Goal: Transaction & Acquisition: Purchase product/service

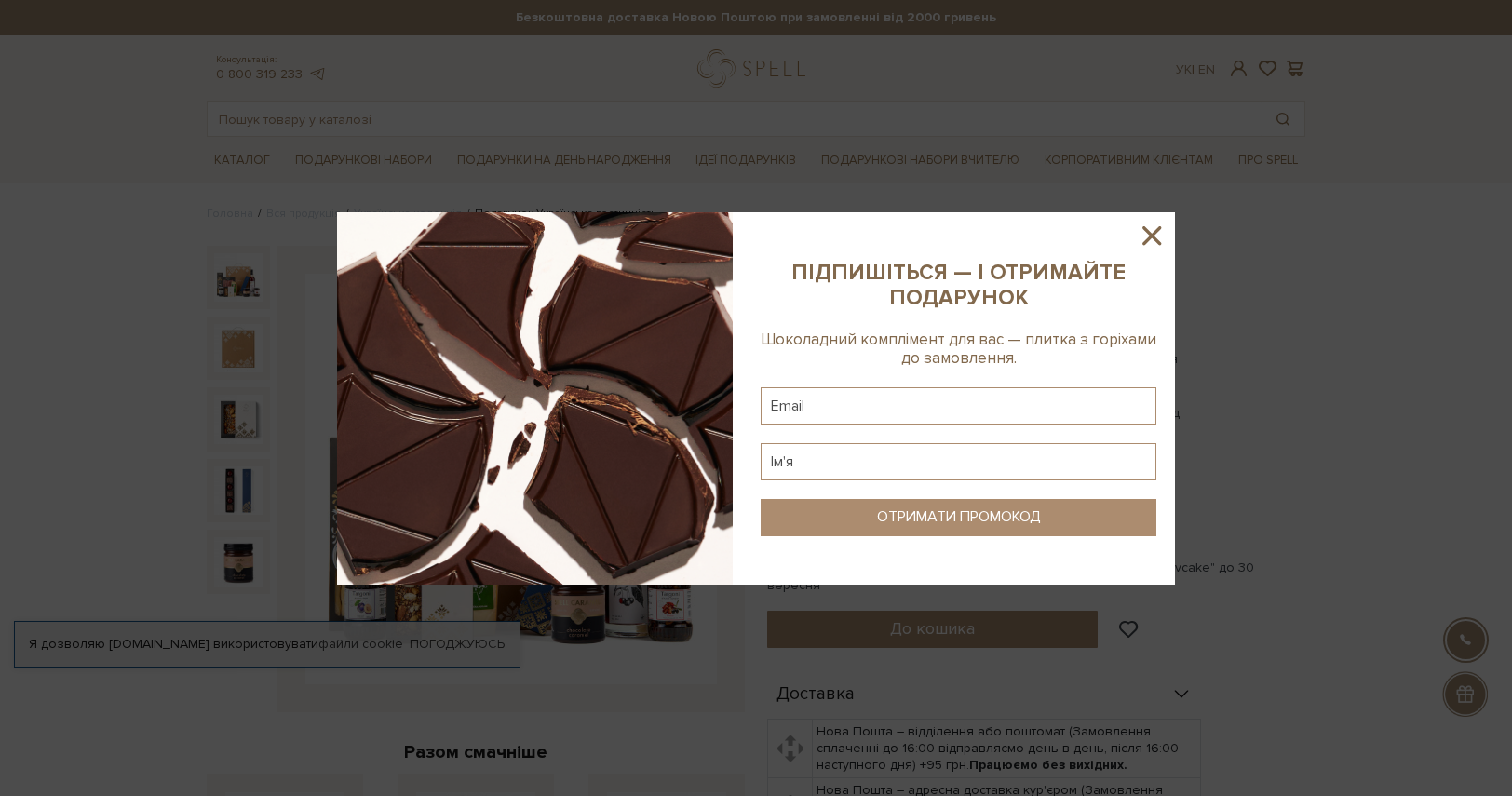
click at [1147, 233] on icon at bounding box center [1151, 235] width 32 height 32
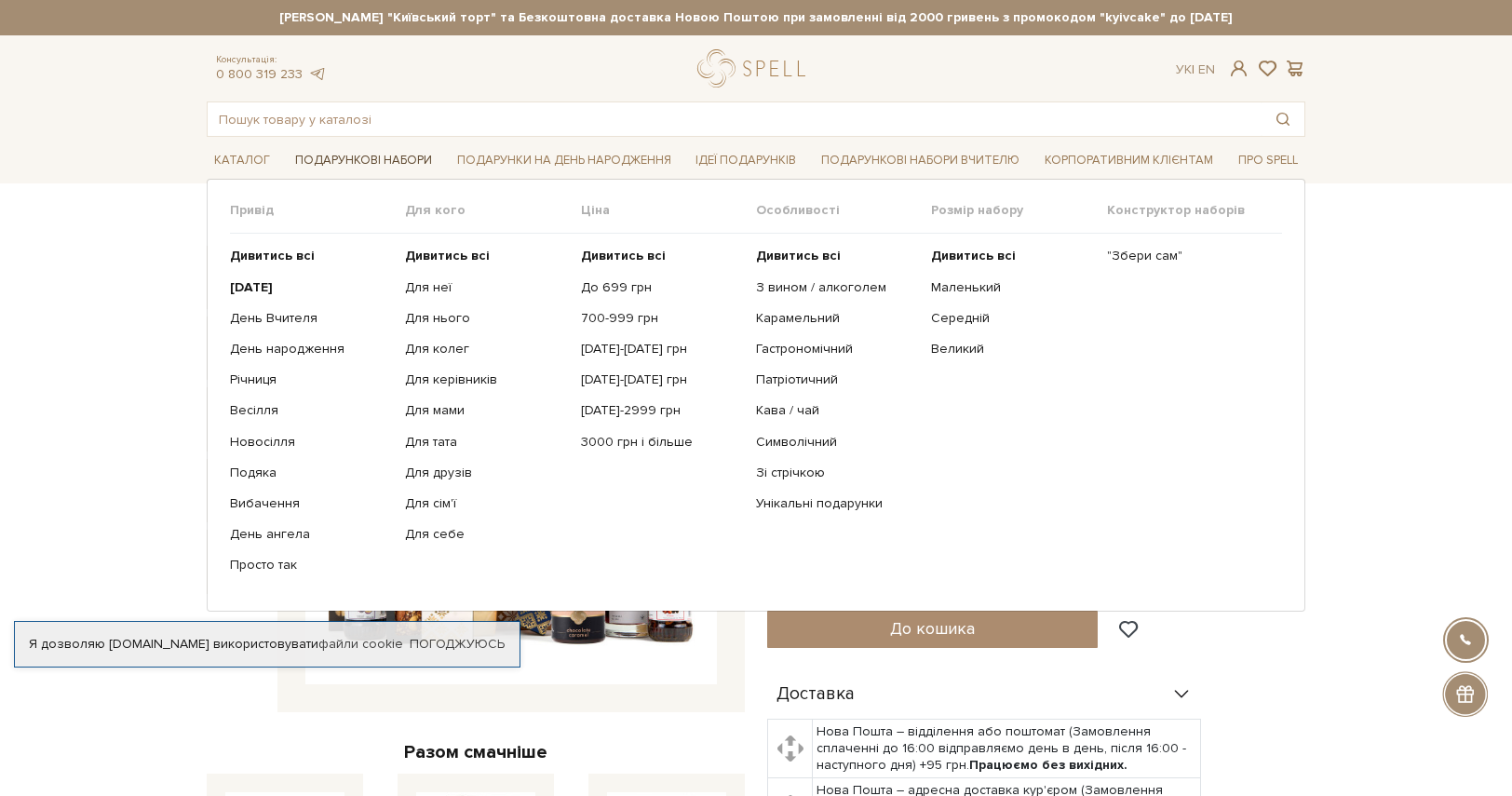
click at [369, 156] on link "Подарункові набори" at bounding box center [364, 160] width 152 height 29
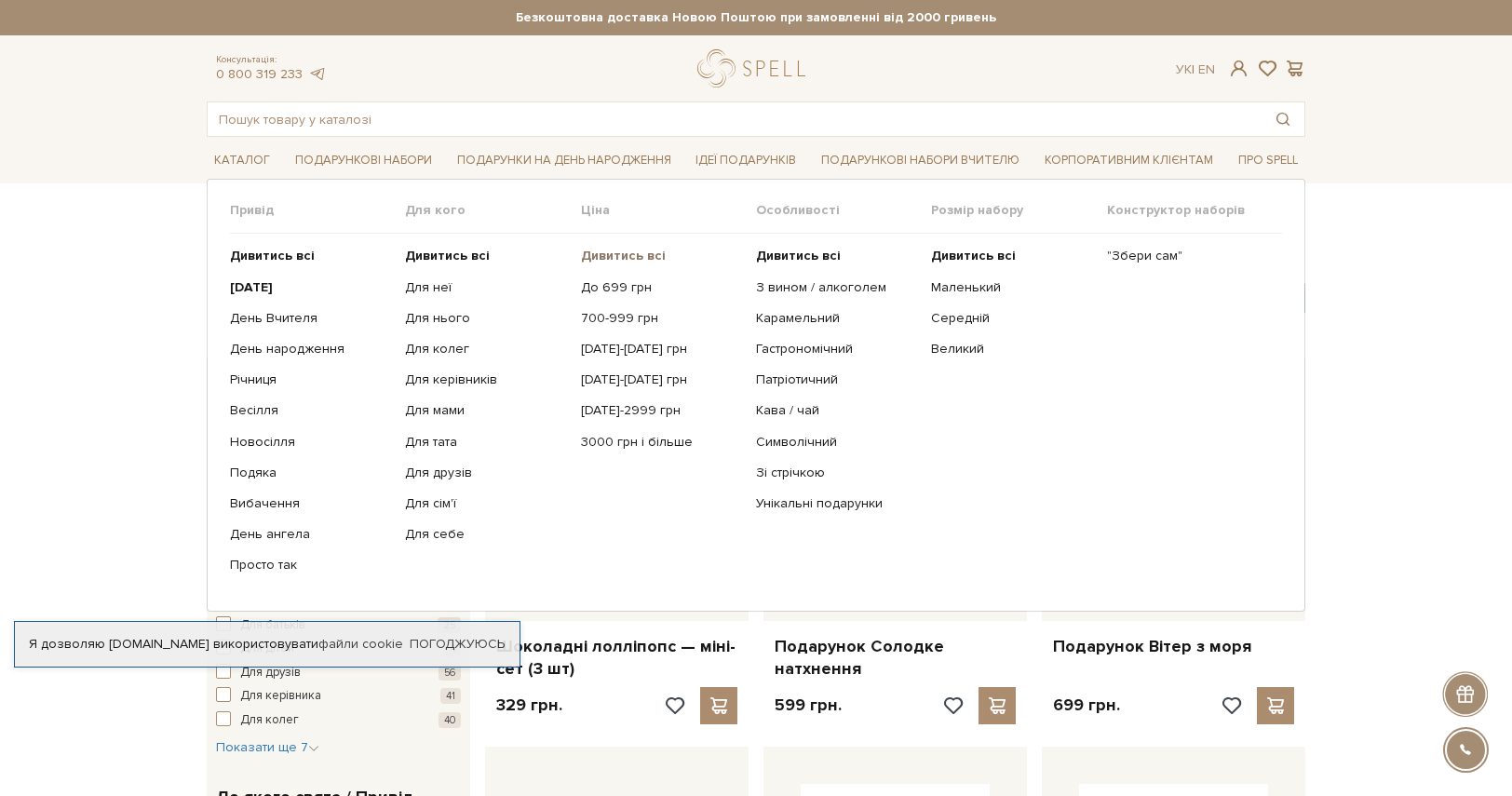
click at [612, 254] on b "Дивитись всі" at bounding box center [623, 256] width 85 height 16
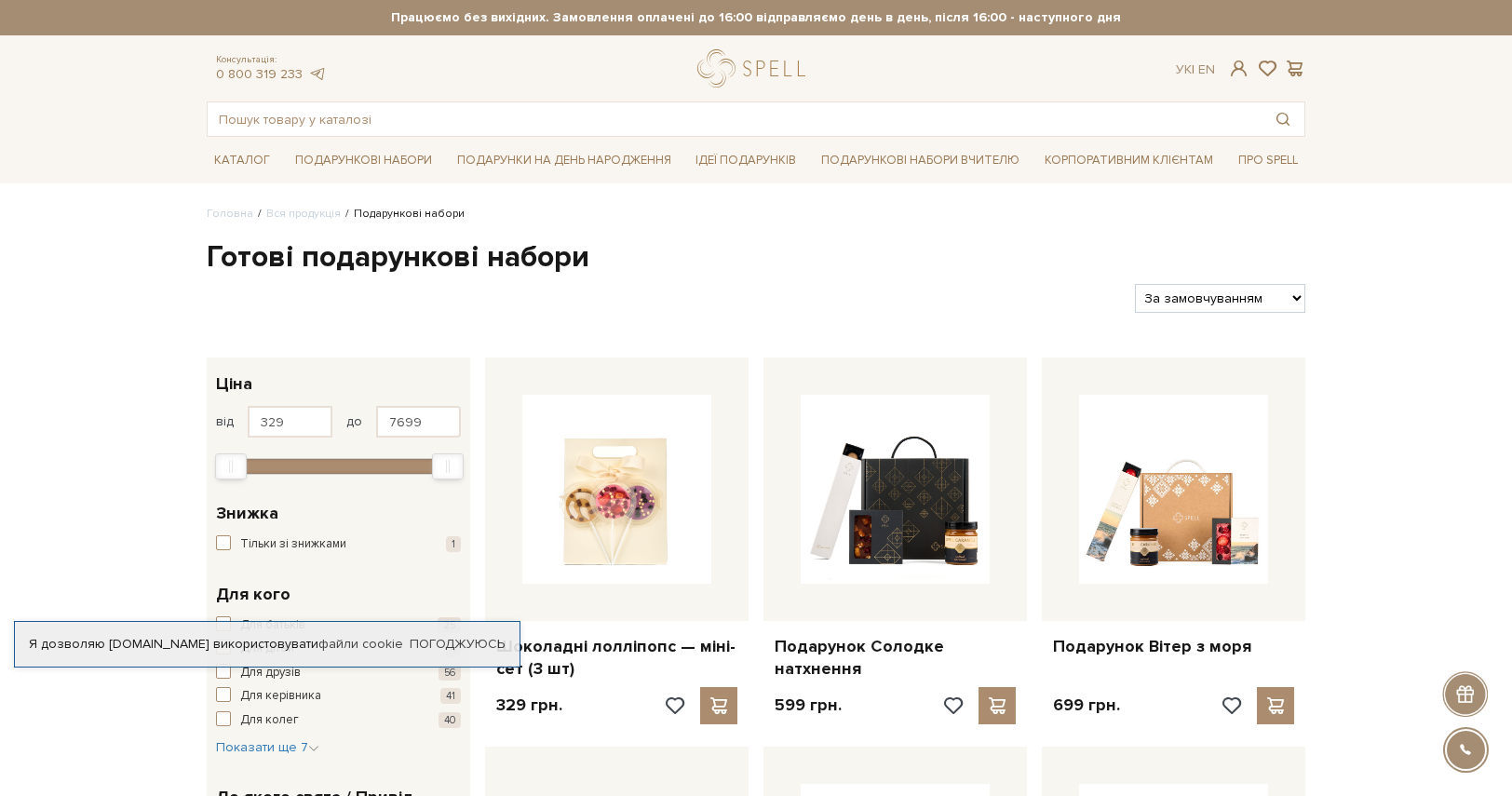
click at [1205, 296] on select "За замовчуванням За Ціною (зростання) За Ціною (зменшення) Новинки За популярні…" at bounding box center [1219, 298] width 170 height 29
select select "https://spellchocolate.com/our-productions/podarunkovi-box/?sort=p.price&order=…"
click at [1135, 284] on select "За замовчуванням За Ціною (зростання) За Ціною (зменшення) Новинки За популярні…" at bounding box center [1219, 298] width 170 height 29
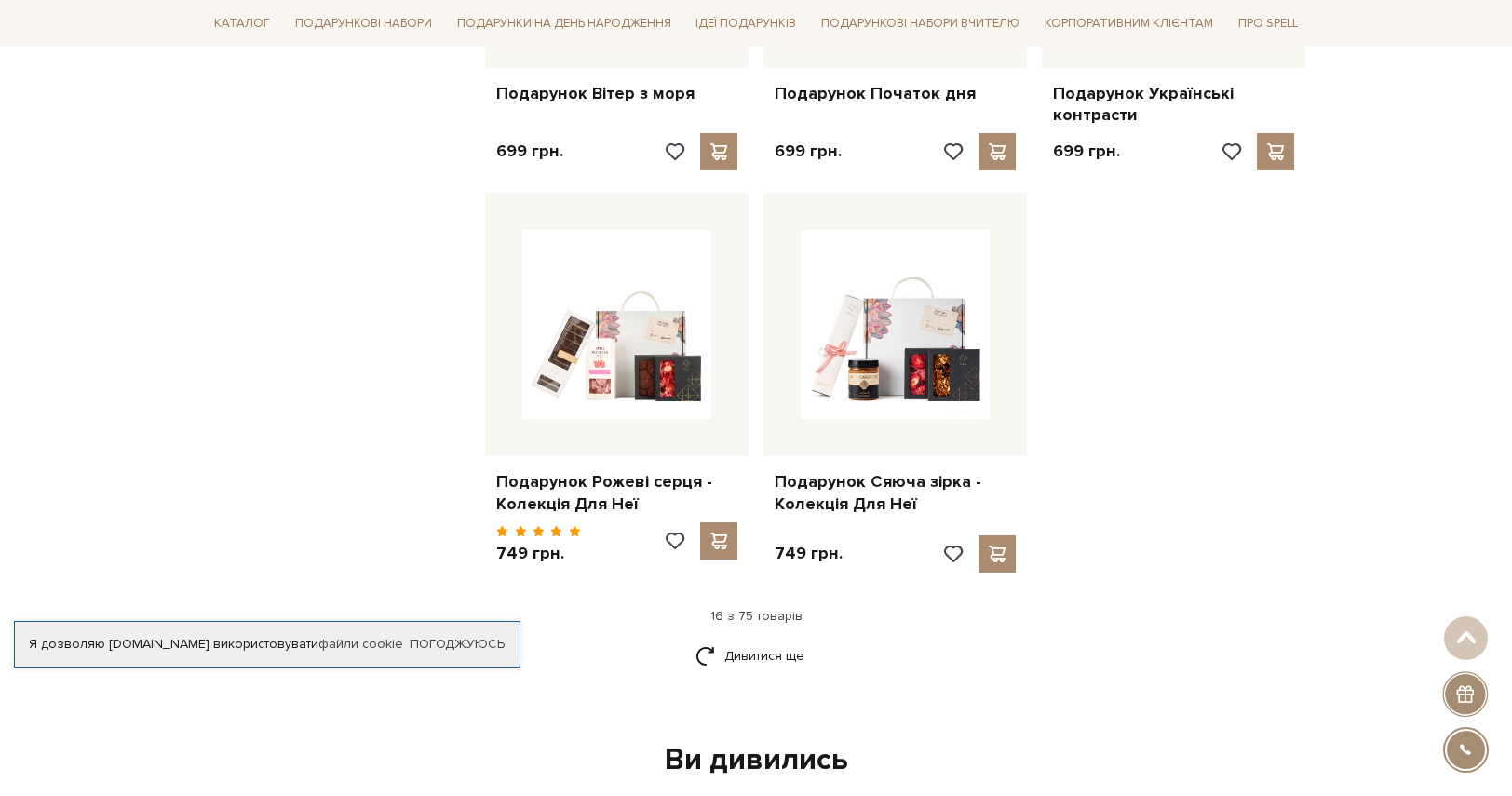
scroll to position [2141, 0]
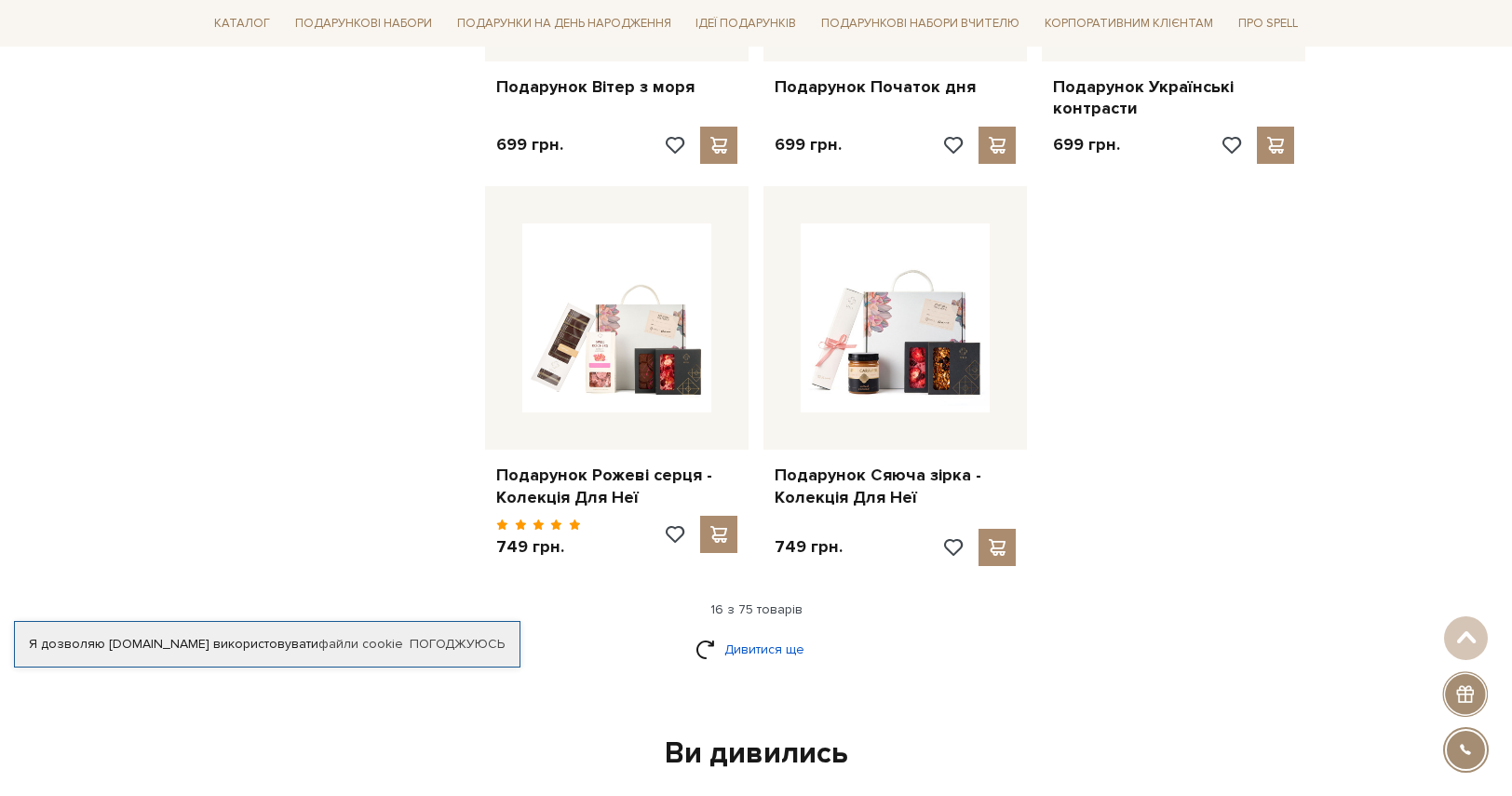
click at [754, 633] on link "Дивитися ще" at bounding box center [756, 649] width 121 height 33
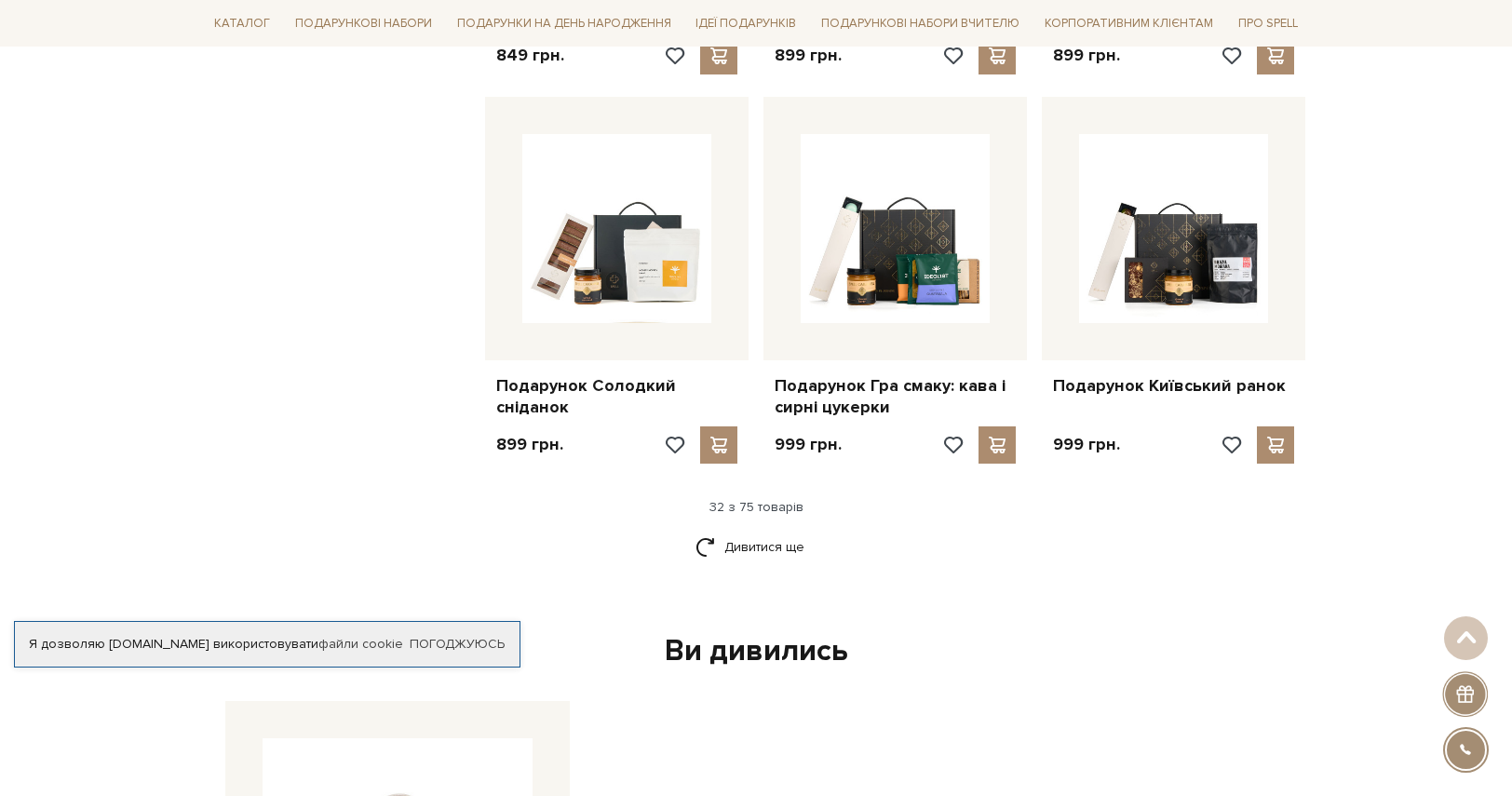
scroll to position [4189, 0]
click at [759, 530] on link "Дивитися ще" at bounding box center [756, 546] width 121 height 33
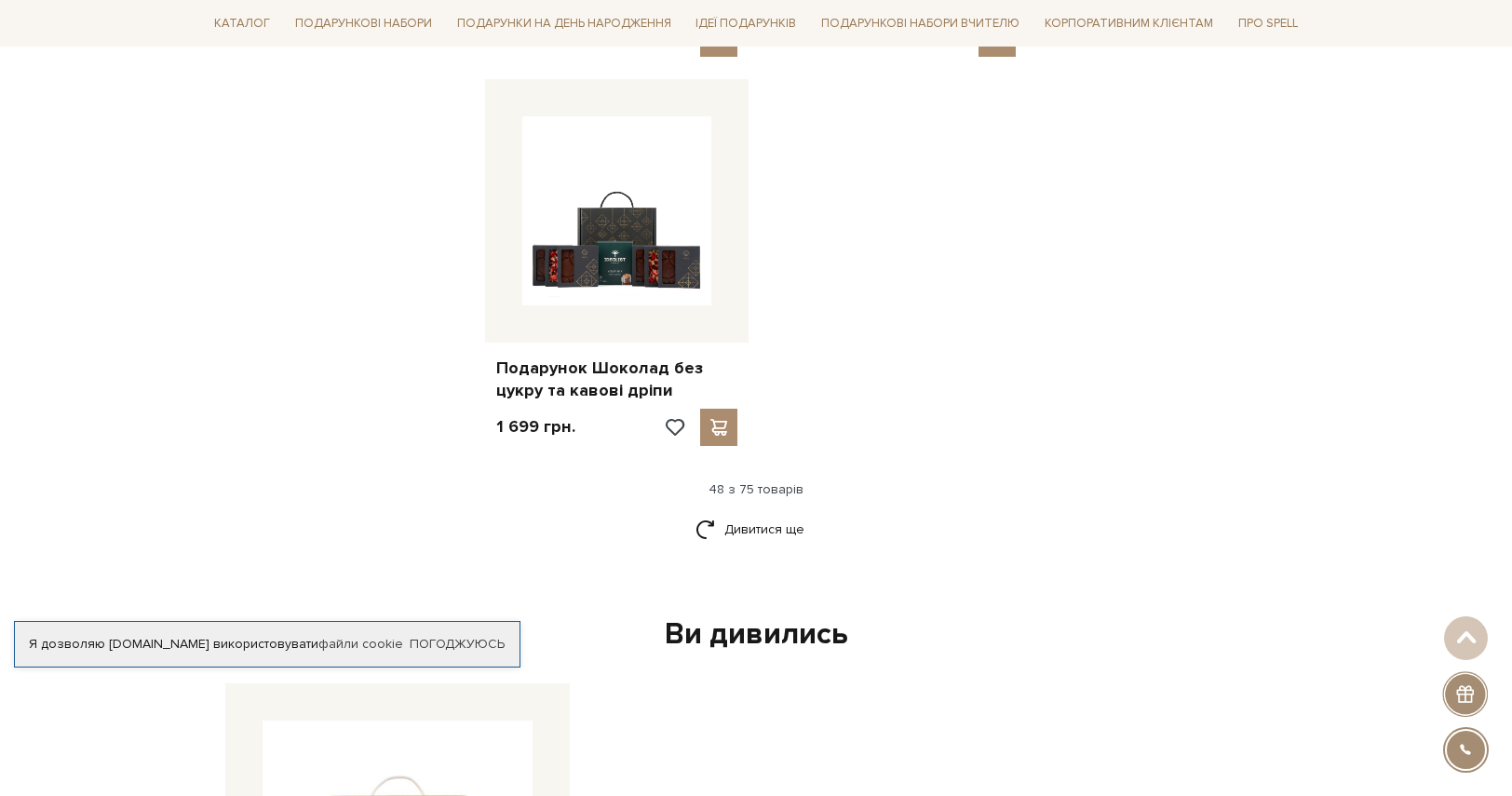
scroll to position [6608, 0]
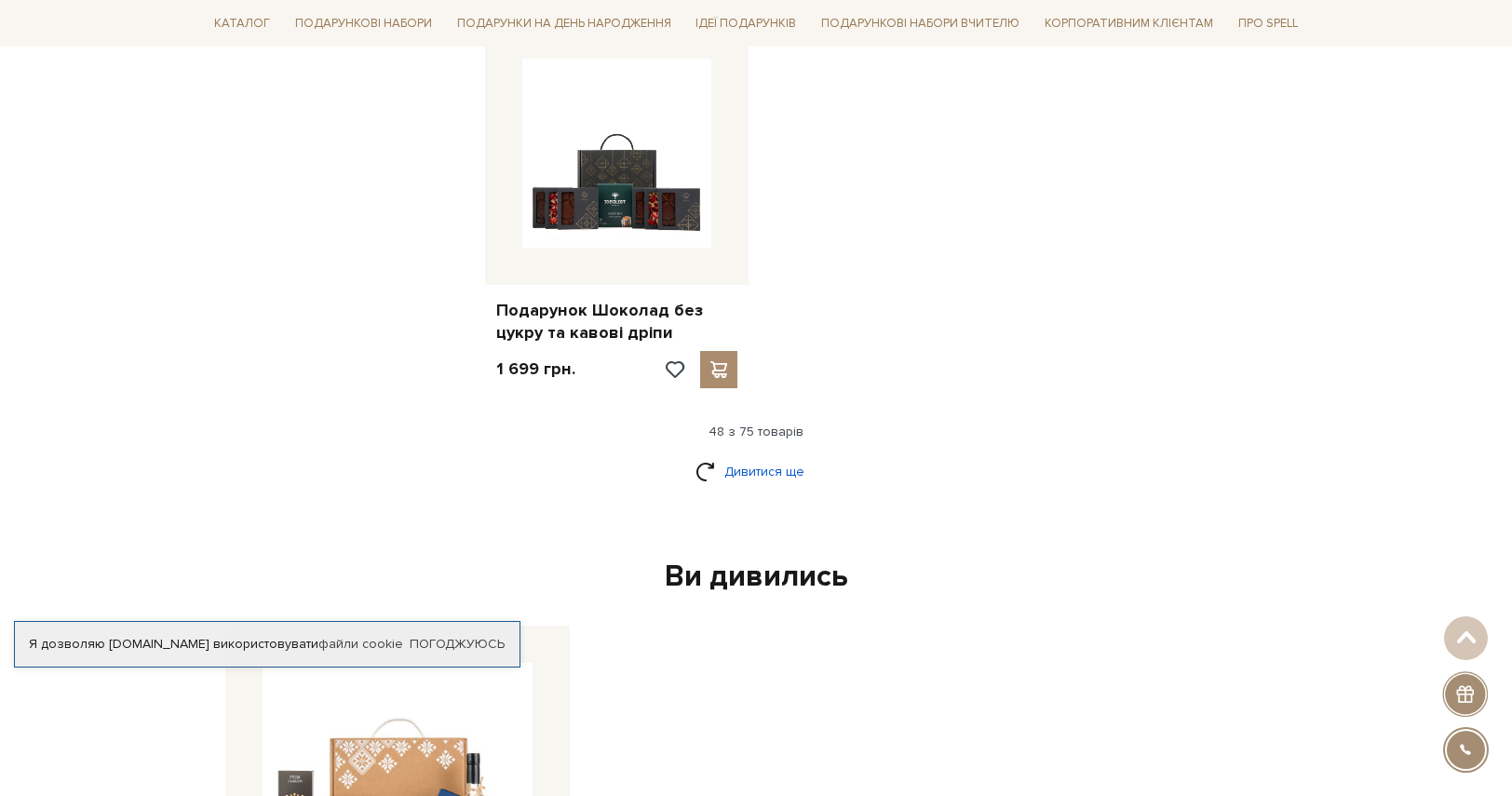
click at [745, 455] on link "Дивитися ще" at bounding box center [756, 471] width 121 height 33
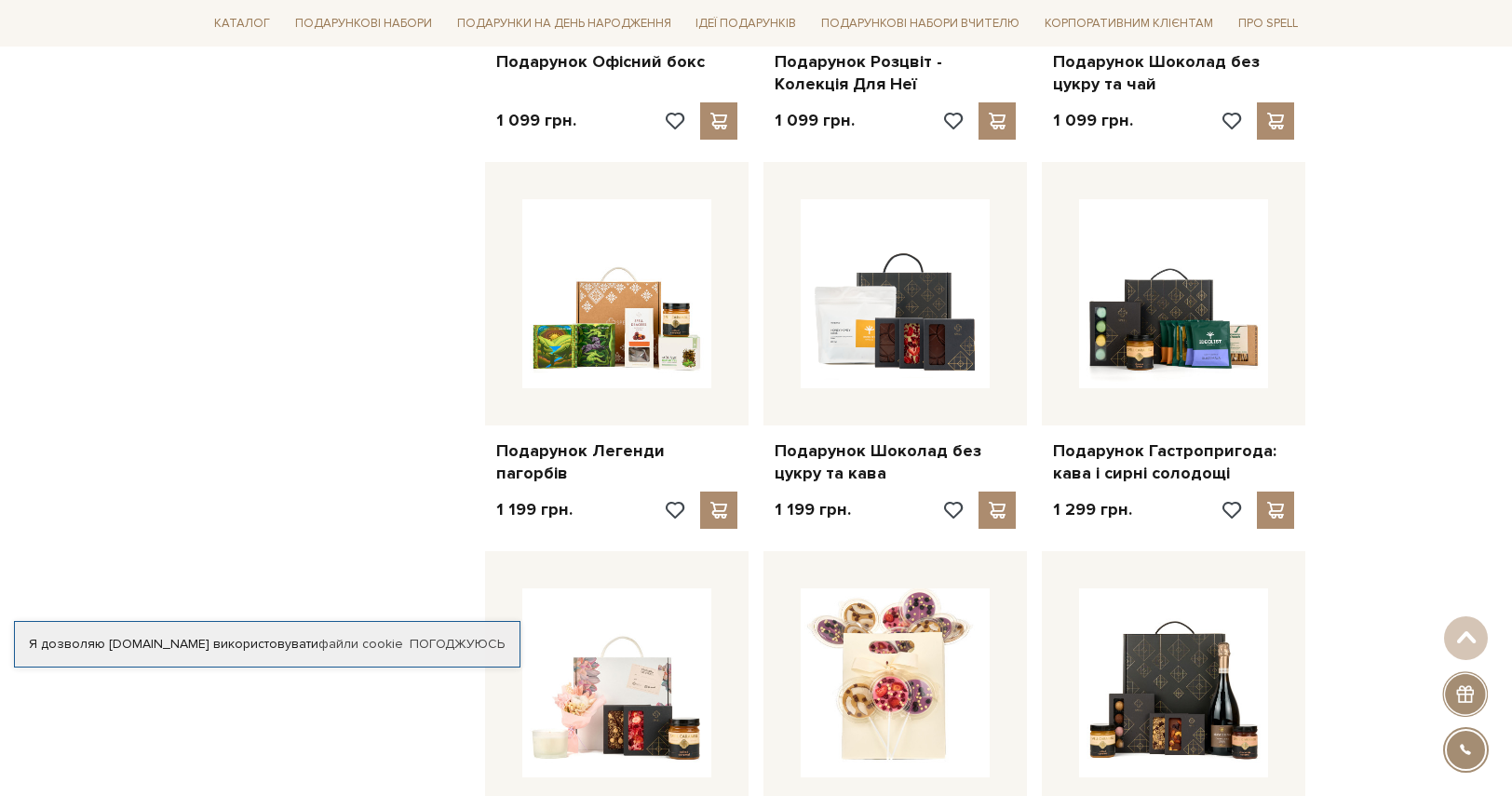
scroll to position [5678, 0]
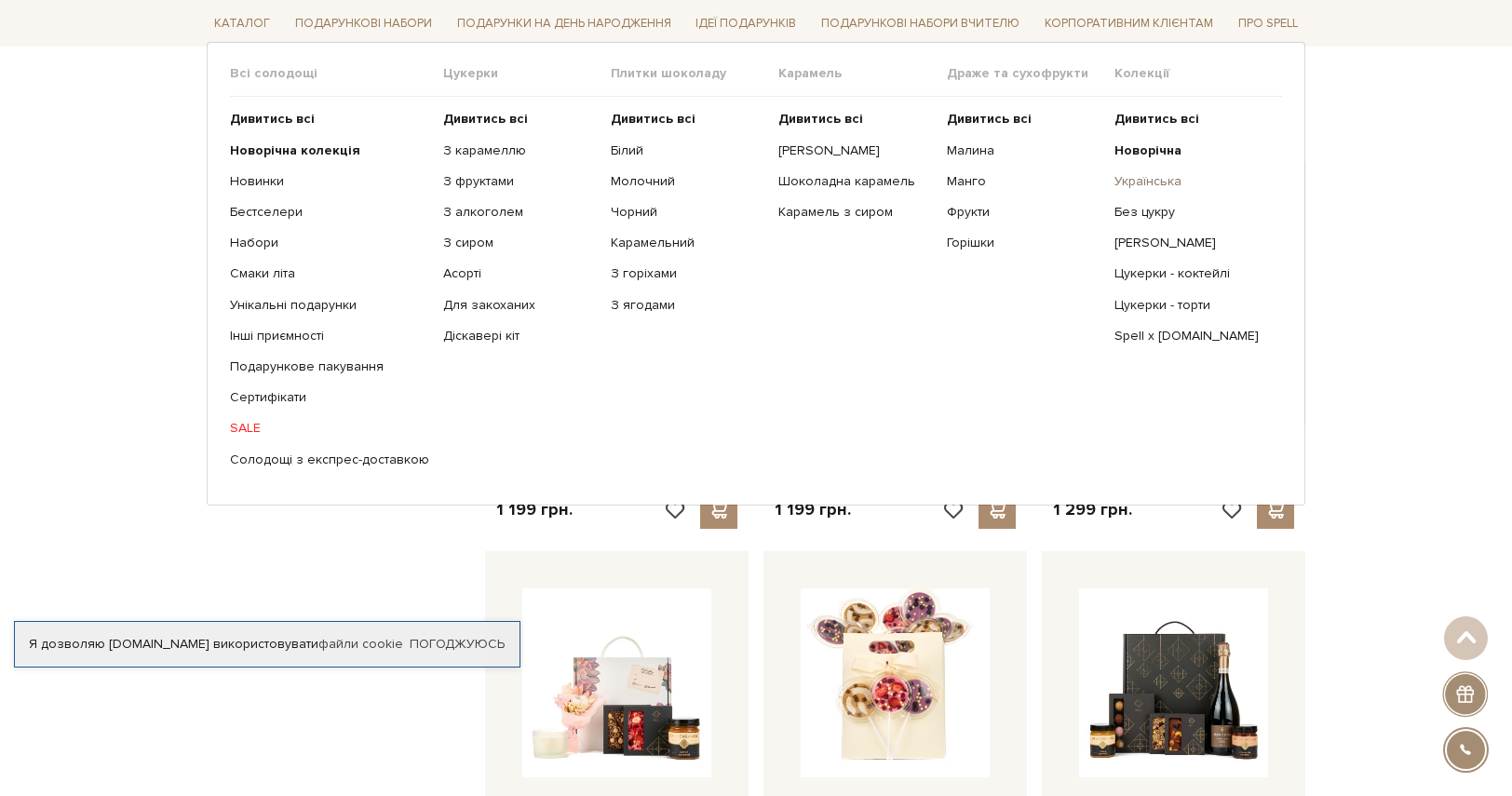
click at [1152, 180] on link "Українська" at bounding box center [1191, 181] width 154 height 17
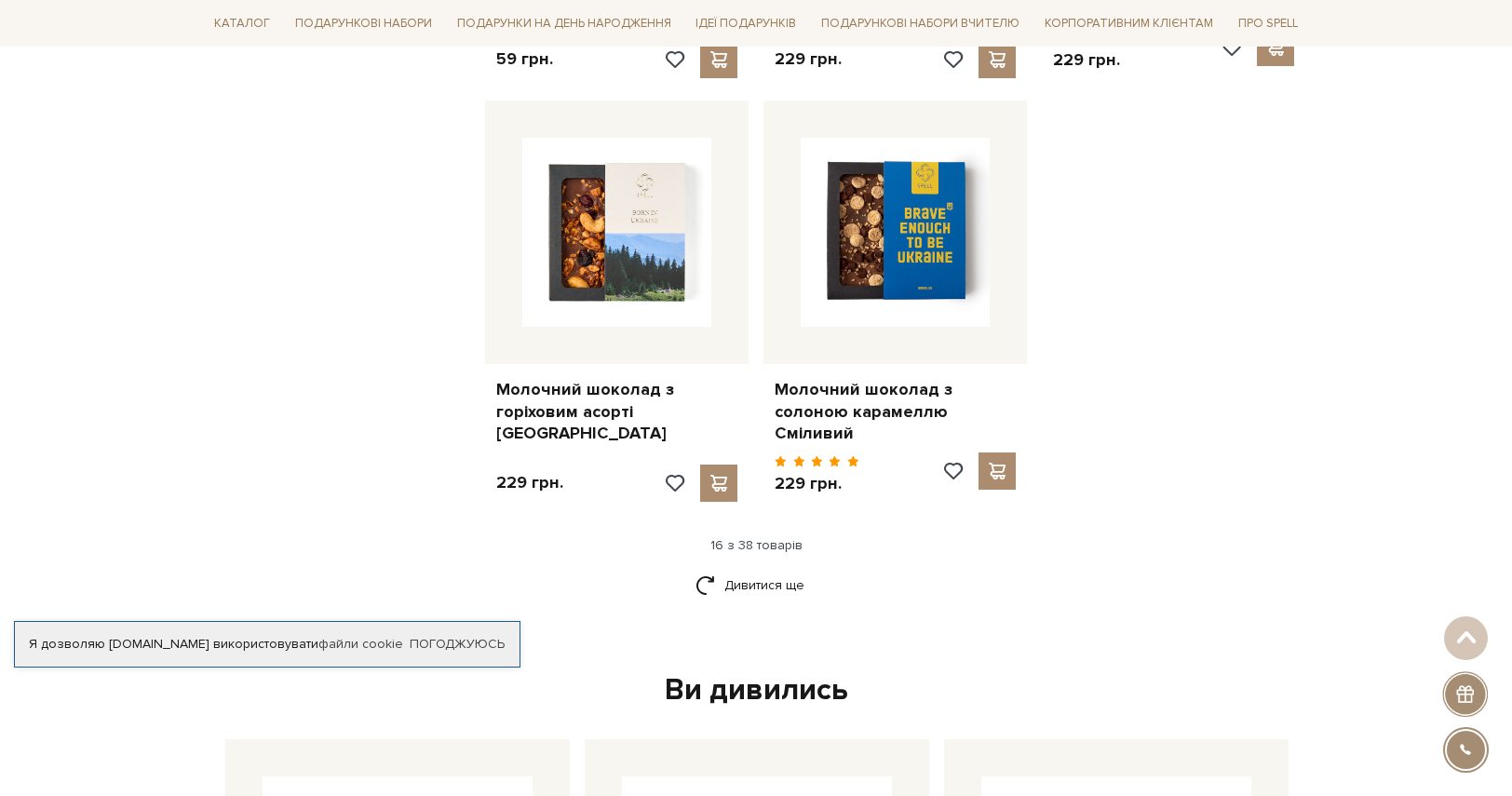
scroll to position [2233, 0]
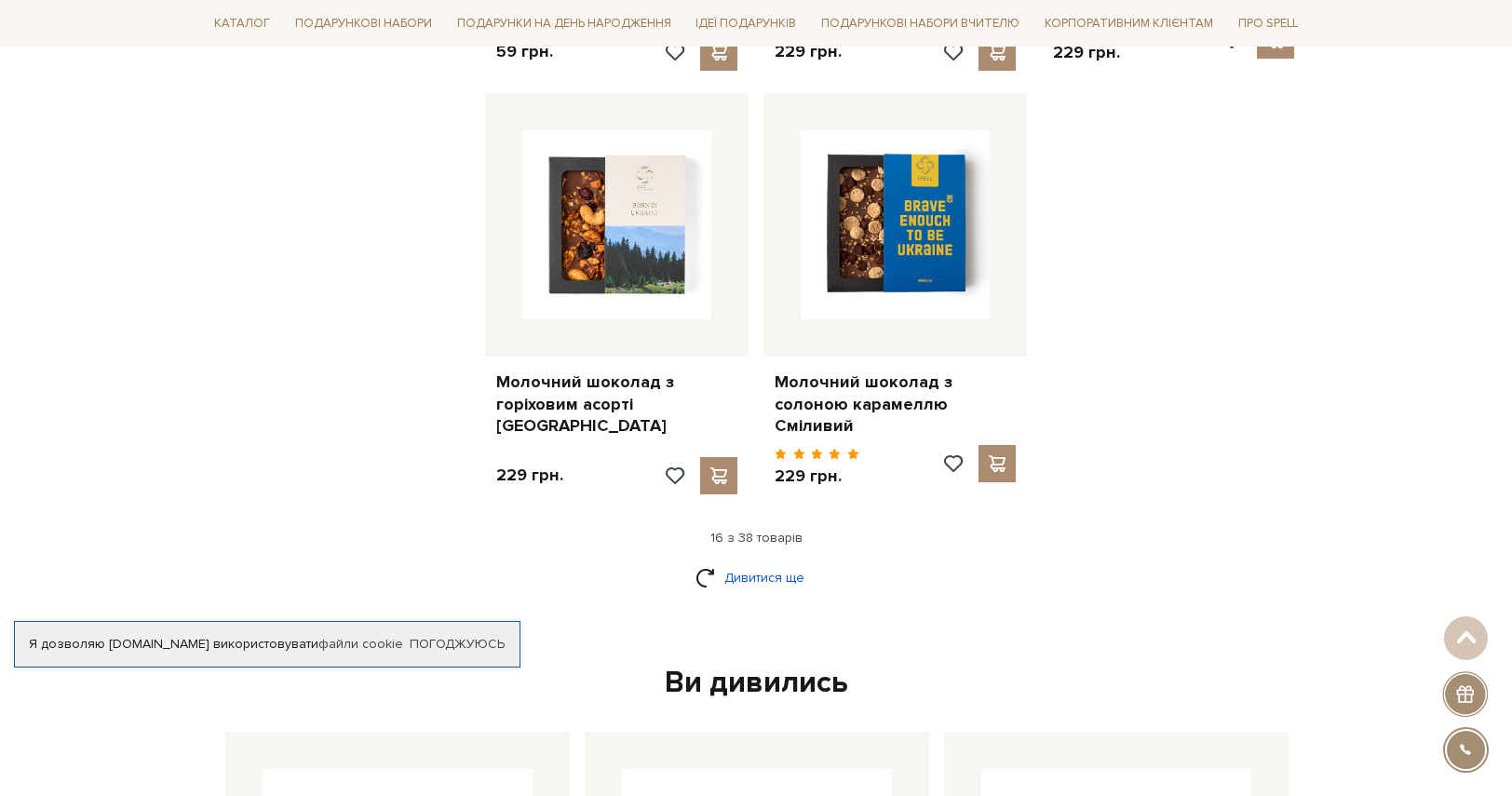
click at [745, 561] on link "Дивитися ще" at bounding box center [756, 577] width 121 height 33
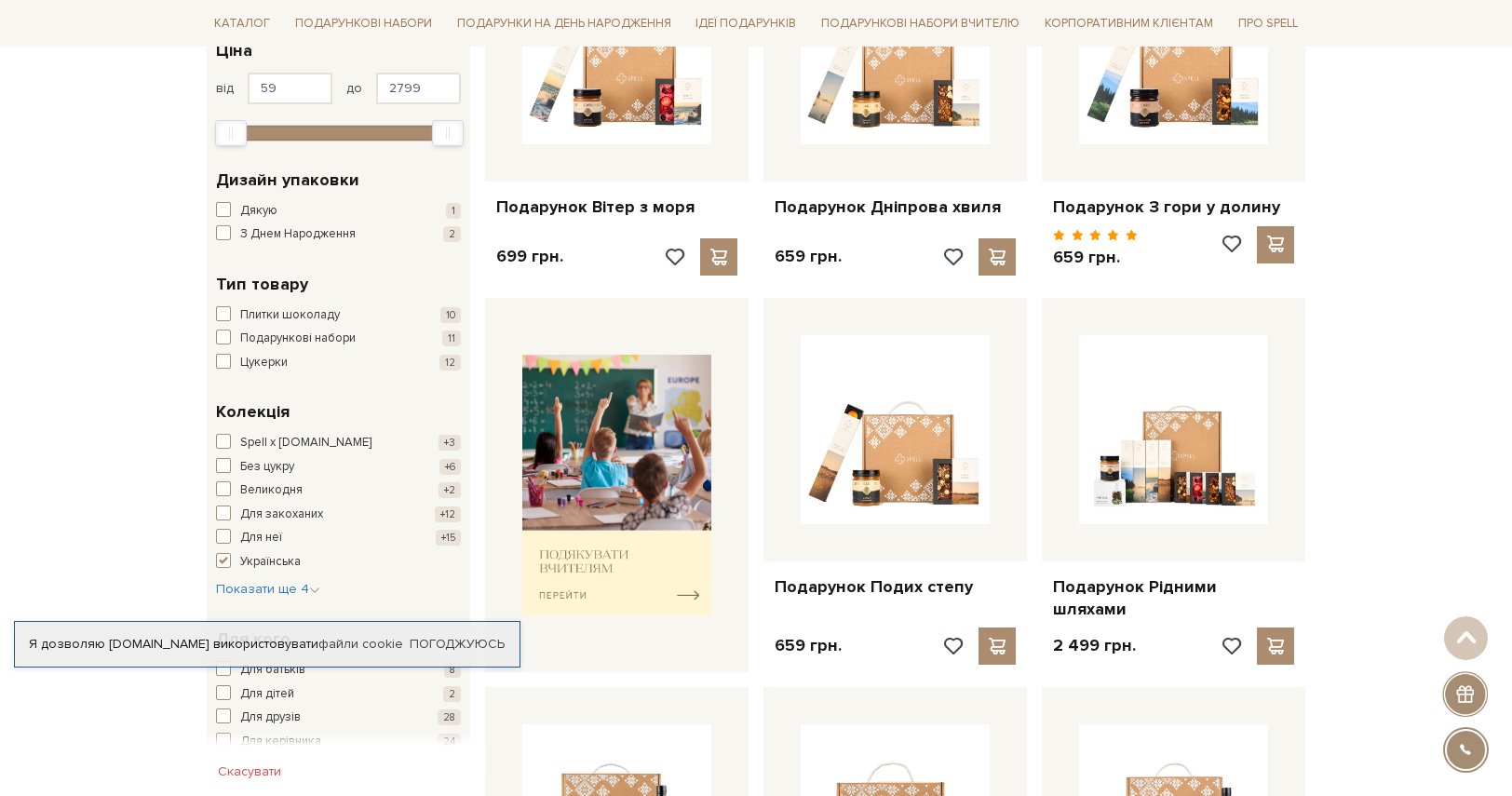
scroll to position [372, 0]
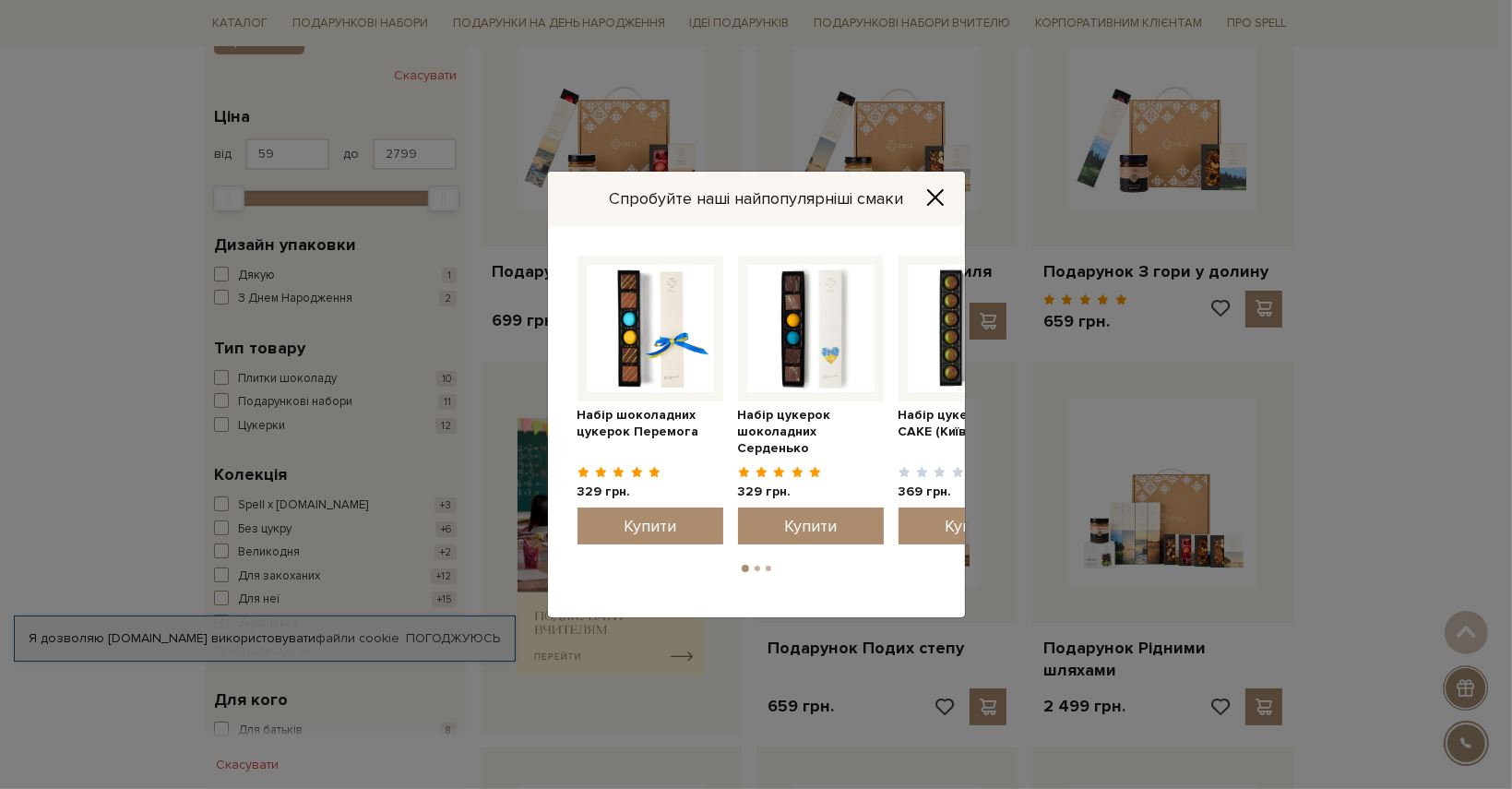
click at [939, 200] on icon "Close" at bounding box center [934, 197] width 14 height 14
